Goal: Navigation & Orientation: Find specific page/section

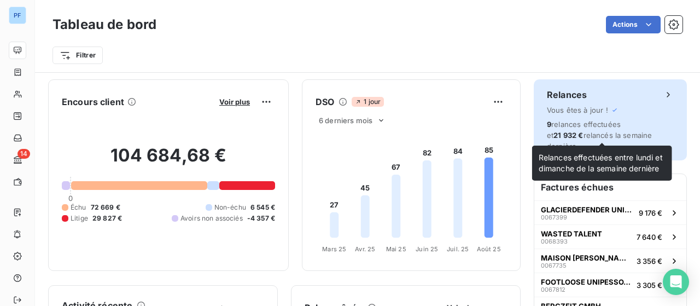
click at [600, 124] on span "9 relances effectuées et 21 932 € relancés la semaine dernière." at bounding box center [599, 135] width 105 height 31
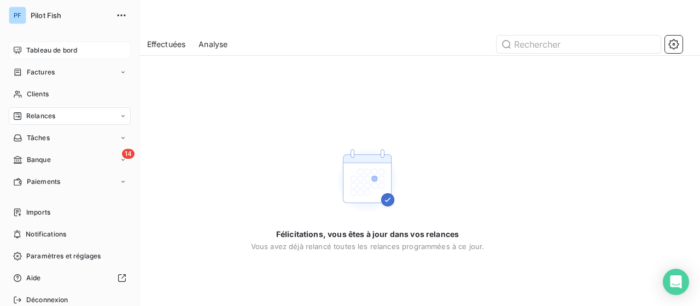
click at [61, 43] on div "Tableau de bord" at bounding box center [70, 50] width 122 height 17
